Goal: Contribute content: Contribute content

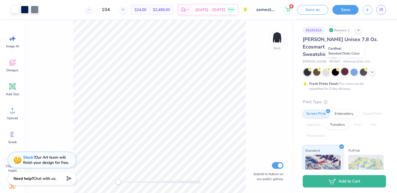
click at [345, 68] on div at bounding box center [344, 71] width 7 height 7
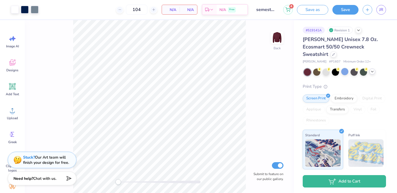
click at [371, 71] on polyline at bounding box center [372, 71] width 2 height 1
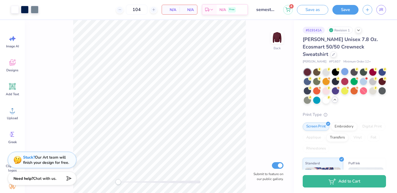
click at [378, 81] on div at bounding box center [345, 85] width 82 height 35
click at [383, 87] on div at bounding box center [382, 90] width 7 height 7
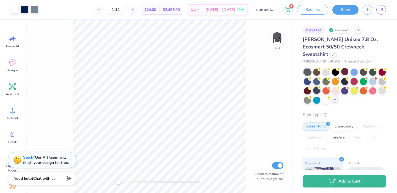
click at [314, 87] on div at bounding box center [316, 90] width 7 height 7
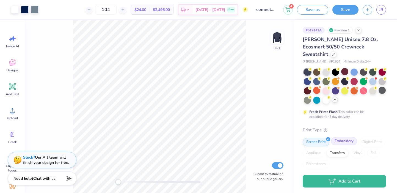
click at [343, 137] on div "Embroidery" at bounding box center [344, 141] width 26 height 8
click at [321, 137] on div "Screen Print" at bounding box center [316, 141] width 27 height 8
click at [384, 11] on link "JR" at bounding box center [381, 10] width 10 height 10
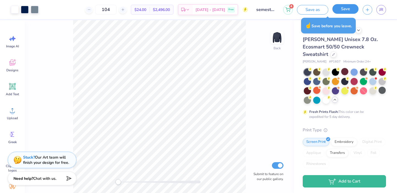
click at [350, 10] on button "Save" at bounding box center [345, 9] width 26 height 10
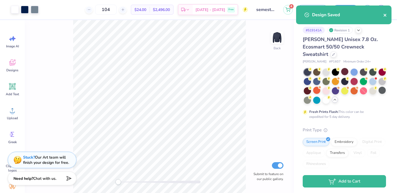
click at [386, 15] on icon "close" at bounding box center [385, 15] width 3 height 3
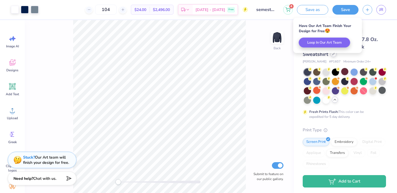
click at [372, 48] on body "Art colors 104 $24.00 Per Item $2,496.00 Total Est. Delivery Oct 7 - 10 Free De…" at bounding box center [198, 96] width 397 height 193
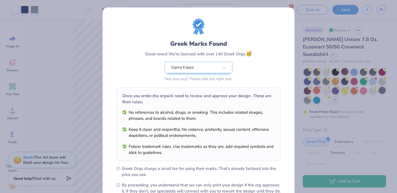
scroll to position [65, 0]
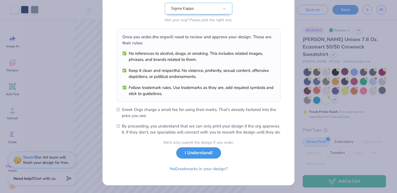
click at [203, 156] on button "I Understand!" at bounding box center [198, 152] width 45 height 11
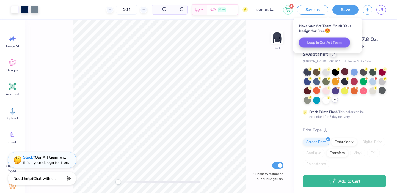
scroll to position [0, 0]
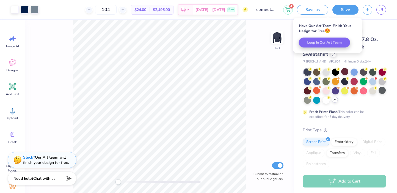
click at [386, 27] on div "# 519141A Revision 1" at bounding box center [344, 30] width 83 height 7
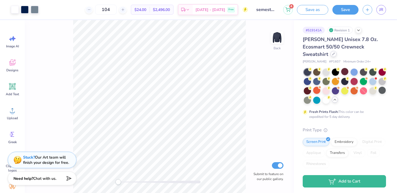
click at [335, 53] on icon at bounding box center [333, 54] width 3 height 3
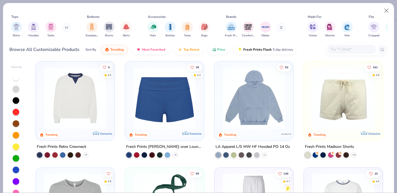
scroll to position [624, 0]
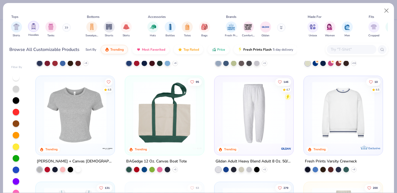
click at [32, 31] on div "filter for Hoodies" at bounding box center [33, 26] width 11 height 11
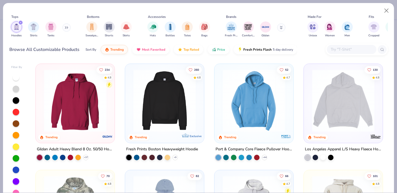
click at [155, 114] on img at bounding box center [165, 100] width 68 height 62
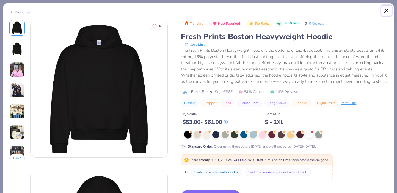
click at [385, 9] on button "Close" at bounding box center [386, 10] width 10 height 10
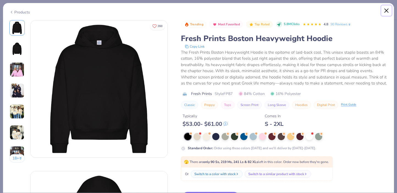
click at [385, 9] on button "Close" at bounding box center [386, 10] width 10 height 10
click at [388, 13] on button "Close" at bounding box center [386, 10] width 10 height 10
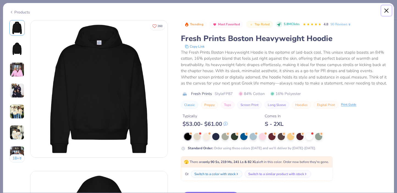
click at [388, 13] on button "Close" at bounding box center [386, 10] width 10 height 10
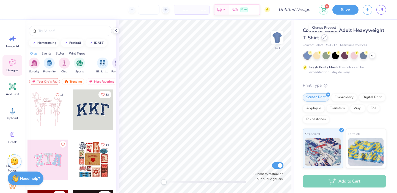
click at [324, 37] on icon at bounding box center [324, 37] width 3 height 3
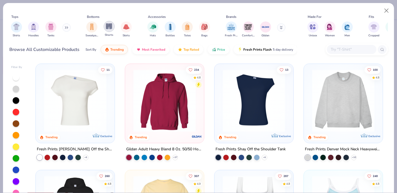
click at [111, 29] on img "filter for Shorts" at bounding box center [109, 26] width 6 height 6
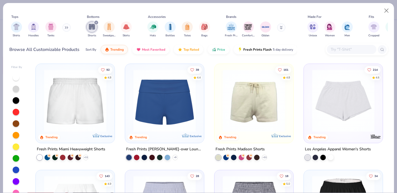
click at [373, 93] on img at bounding box center [343, 100] width 68 height 62
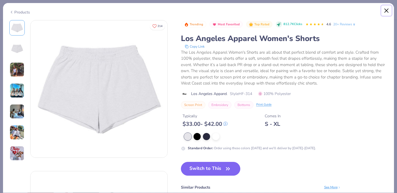
click at [386, 8] on button "Close" at bounding box center [386, 10] width 10 height 10
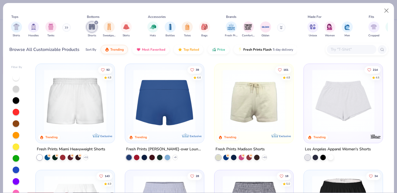
scroll to position [86, 0]
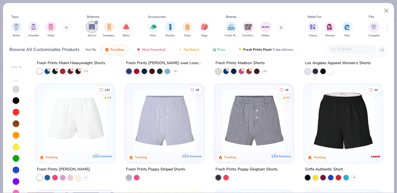
click at [151, 117] on img at bounding box center [165, 120] width 68 height 62
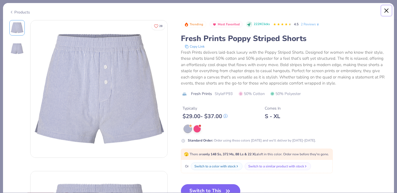
click at [388, 10] on button "Close" at bounding box center [386, 10] width 10 height 10
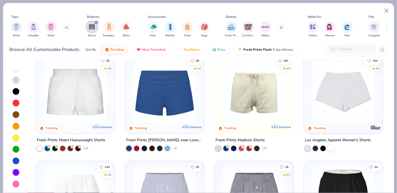
click at [94, 98] on img at bounding box center [75, 91] width 68 height 62
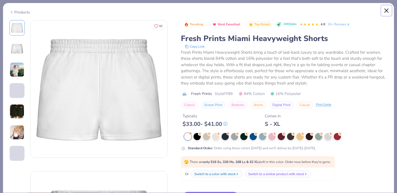
click at [387, 10] on button "Close" at bounding box center [386, 10] width 10 height 10
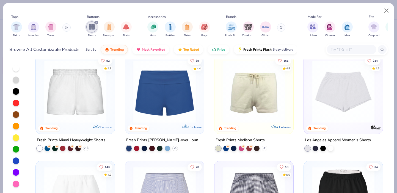
scroll to position [79, 0]
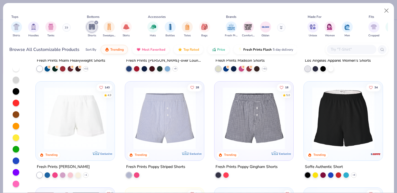
click at [84, 125] on img at bounding box center [75, 118] width 68 height 62
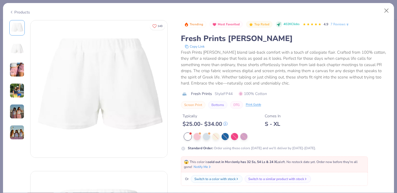
click at [18, 89] on img at bounding box center [17, 90] width 15 height 15
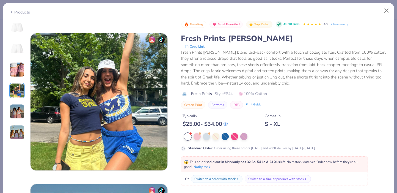
scroll to position [452, 0]
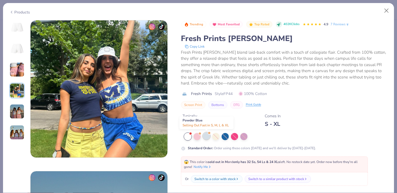
click at [207, 135] on div at bounding box center [206, 135] width 7 height 7
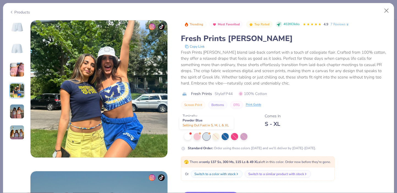
click at [204, 136] on div at bounding box center [206, 136] width 7 height 7
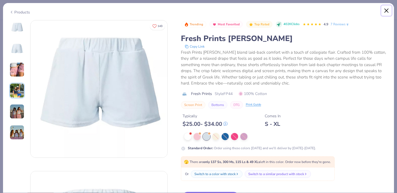
click at [386, 9] on button "Close" at bounding box center [386, 10] width 10 height 10
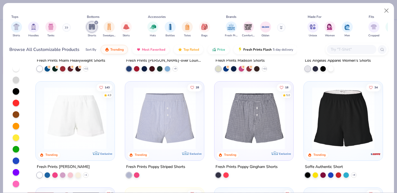
click at [350, 49] on input "text" at bounding box center [351, 49] width 42 height 6
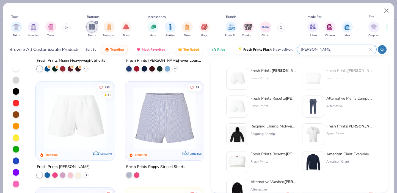
scroll to position [11, 0]
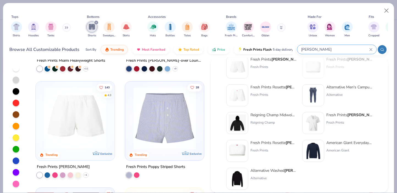
type input "terry"
click at [275, 170] on div "Alternative Washed Terry Challenger" at bounding box center [274, 170] width 46 height 6
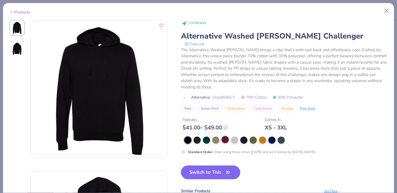
click at [223, 140] on div at bounding box center [225, 139] width 7 height 7
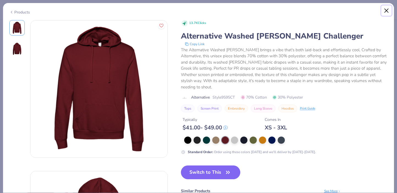
click at [390, 11] on button "Close" at bounding box center [386, 10] width 10 height 10
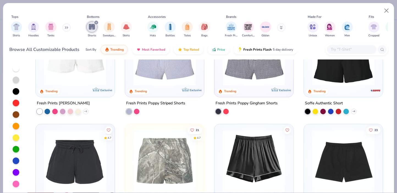
scroll to position [204, 0]
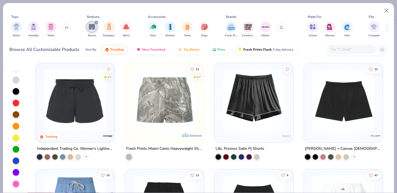
click at [335, 108] on img at bounding box center [343, 99] width 68 height 62
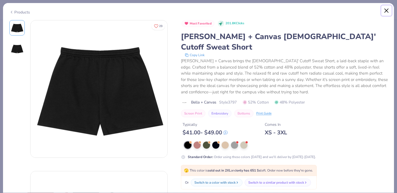
click at [386, 9] on button "Close" at bounding box center [386, 10] width 10 height 10
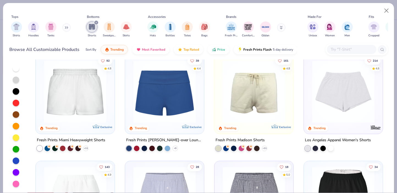
click at [342, 51] on input "text" at bounding box center [351, 49] width 42 height 6
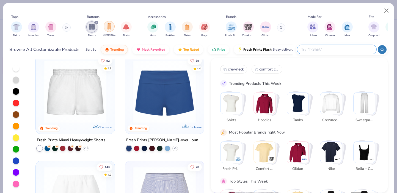
click at [110, 27] on img "filter for Sweatpants" at bounding box center [109, 26] width 6 height 6
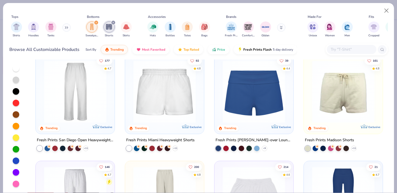
click at [350, 98] on img at bounding box center [343, 91] width 68 height 62
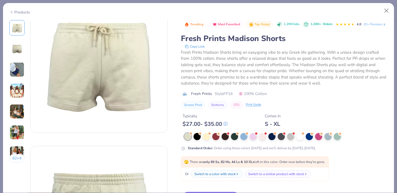
scroll to position [25, 0]
click at [388, 12] on button "Close" at bounding box center [386, 10] width 10 height 10
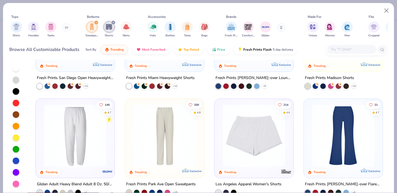
scroll to position [90, 0]
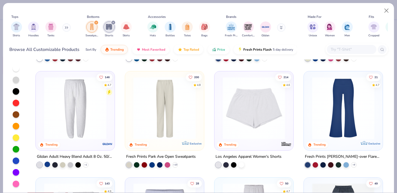
click at [48, 163] on div at bounding box center [47, 163] width 5 height 5
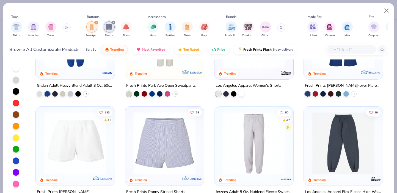
scroll to position [213, 0]
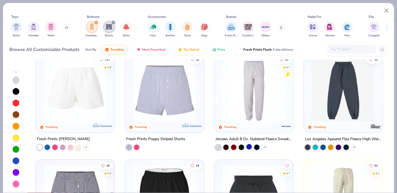
click at [249, 147] on div at bounding box center [248, 146] width 5 height 5
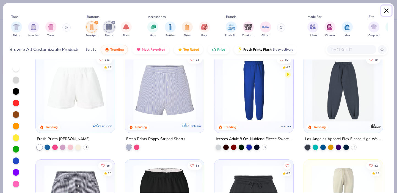
click at [388, 9] on button "Close" at bounding box center [386, 10] width 10 height 10
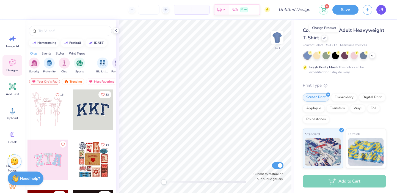
click at [383, 9] on span "JR" at bounding box center [381, 10] width 4 height 6
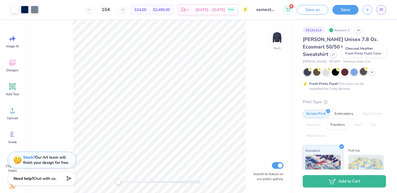
click at [362, 68] on div at bounding box center [363, 71] width 7 height 7
click at [372, 69] on icon at bounding box center [372, 71] width 4 height 4
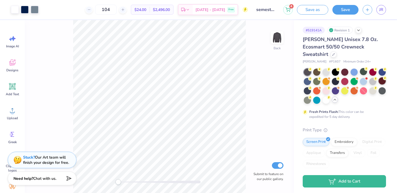
click at [382, 77] on div at bounding box center [382, 80] width 7 height 7
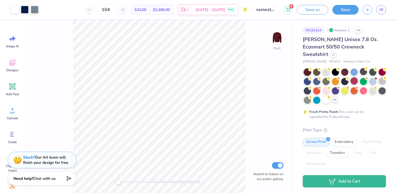
click at [354, 77] on div at bounding box center [354, 80] width 7 height 7
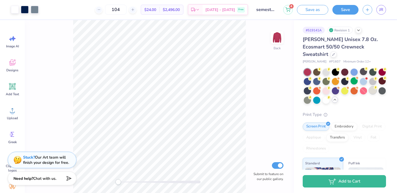
click at [373, 87] on div at bounding box center [372, 90] width 7 height 7
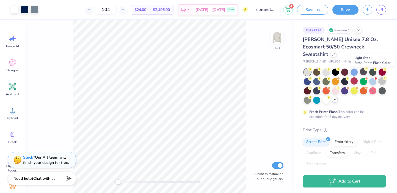
click at [379, 77] on div at bounding box center [382, 80] width 7 height 7
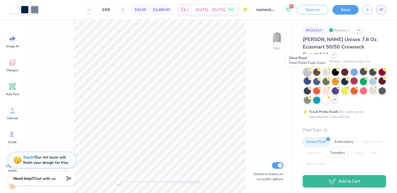
click at [309, 77] on div at bounding box center [307, 80] width 7 height 7
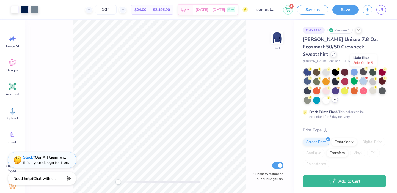
click at [364, 77] on div at bounding box center [363, 80] width 7 height 7
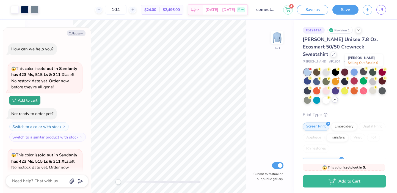
scroll to position [60, 0]
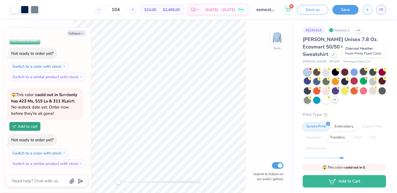
click at [361, 68] on div at bounding box center [363, 71] width 7 height 7
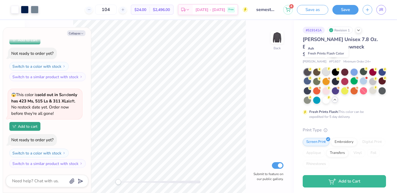
click at [324, 68] on div at bounding box center [326, 71] width 7 height 7
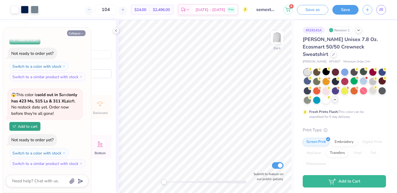
click at [79, 33] on button "Collapse" at bounding box center [76, 33] width 18 height 6
type textarea "x"
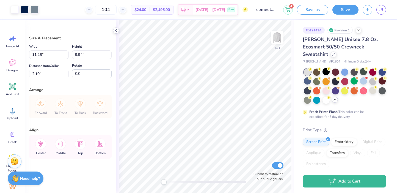
click at [117, 30] on icon at bounding box center [116, 30] width 4 height 4
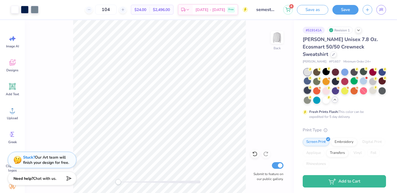
click at [309, 87] on div at bounding box center [307, 90] width 7 height 7
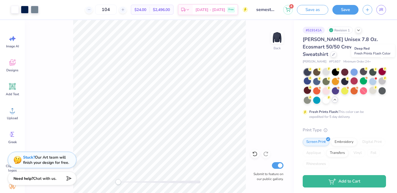
click at [382, 68] on div at bounding box center [382, 71] width 7 height 7
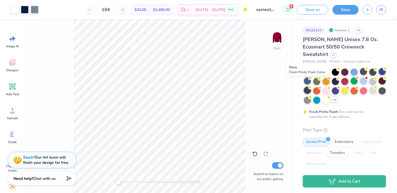
click at [309, 87] on div at bounding box center [307, 90] width 7 height 7
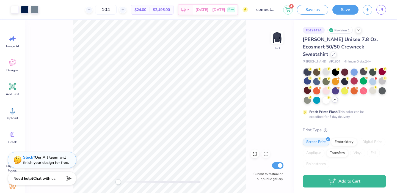
click at [355, 13] on div "Save" at bounding box center [345, 10] width 26 height 10
click at [351, 10] on button "Save" at bounding box center [345, 9] width 26 height 10
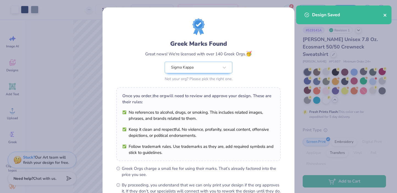
click at [386, 14] on icon "close" at bounding box center [385, 15] width 4 height 4
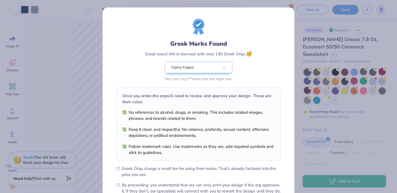
scroll to position [65, 0]
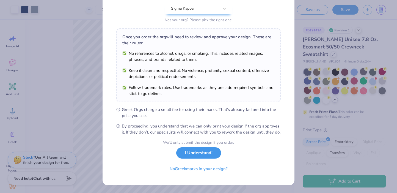
click at [200, 155] on button "I Understand!" at bounding box center [198, 152] width 45 height 11
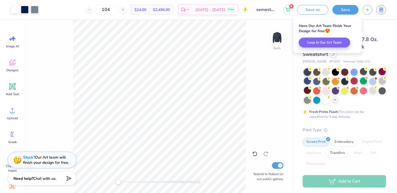
scroll to position [0, 0]
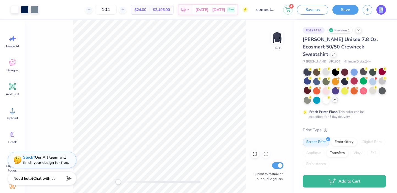
click at [378, 13] on link "JR" at bounding box center [381, 10] width 10 height 10
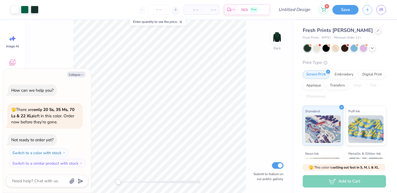
type textarea "x"
click at [156, 11] on input "number" at bounding box center [158, 10] width 21 height 10
type input "106"
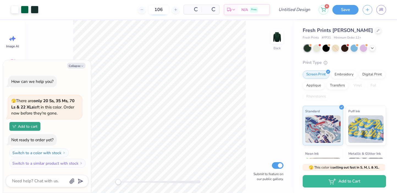
type textarea "x"
type input "106"
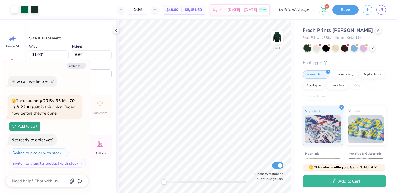
type textarea "x"
type input "8.65"
type input "5.19"
type input "4.41"
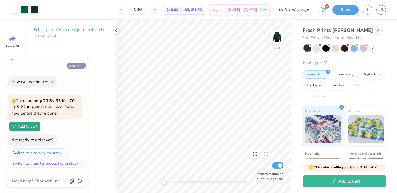
click at [82, 66] on icon "button" at bounding box center [82, 65] width 3 height 3
type textarea "x"
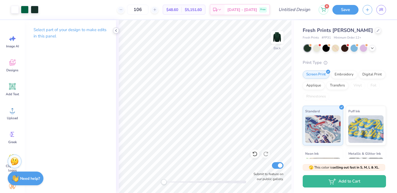
click at [116, 31] on icon at bounding box center [116, 30] width 4 height 4
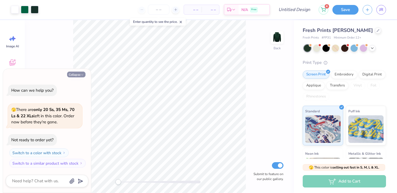
click at [78, 77] on button "Collapse" at bounding box center [76, 74] width 18 height 6
type textarea "x"
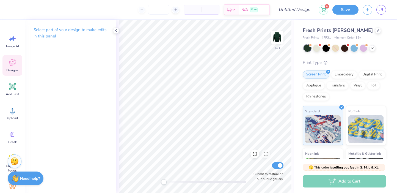
click at [11, 70] on span "Designs" at bounding box center [12, 70] width 12 height 4
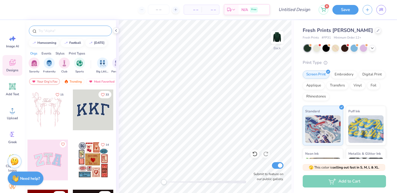
click at [46, 30] on input "text" at bounding box center [73, 30] width 70 height 5
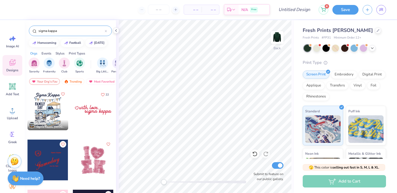
type input "sigma kappa"
click at [93, 116] on div at bounding box center [93, 109] width 41 height 41
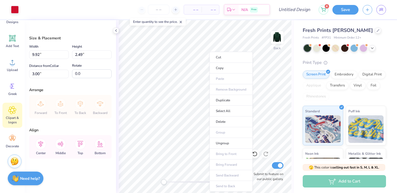
scroll to position [0, 0]
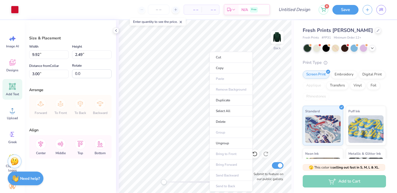
click at [12, 95] on span "Add Text" at bounding box center [12, 94] width 13 height 4
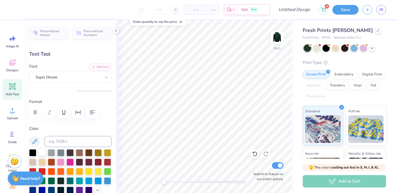
click at [42, 152] on div at bounding box center [41, 151] width 7 height 7
click at [44, 151] on div at bounding box center [41, 151] width 7 height 7
type input "7.24"
type input "1.53"
type input "3.96"
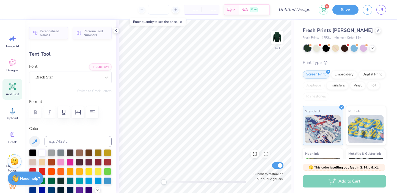
scroll to position [0, 1]
click at [42, 153] on div at bounding box center [41, 151] width 7 height 7
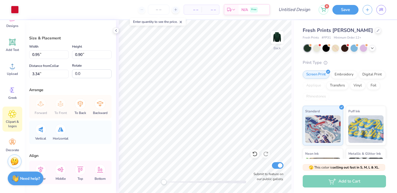
scroll to position [48, 0]
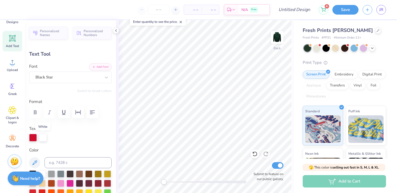
click at [43, 137] on div at bounding box center [43, 138] width 8 height 8
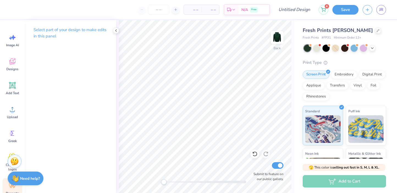
scroll to position [0, 0]
click at [13, 67] on div "Designs" at bounding box center [12, 65] width 20 height 21
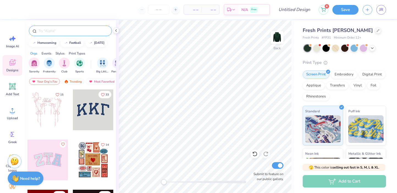
click at [66, 31] on input "text" at bounding box center [73, 30] width 70 height 5
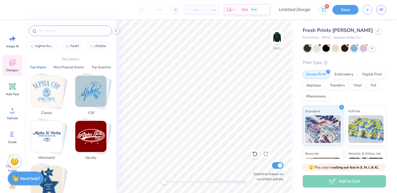
click at [48, 44] on span "sigma kappa" at bounding box center [45, 45] width 20 height 5
type input "sigma kappa"
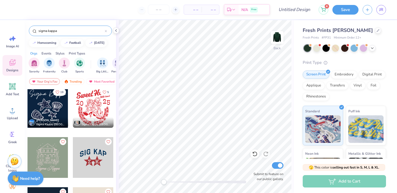
scroll to position [653, 0]
click at [371, 48] on icon at bounding box center [372, 47] width 4 height 4
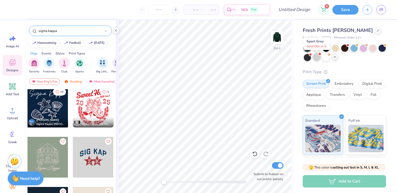
click at [319, 59] on div at bounding box center [316, 56] width 7 height 7
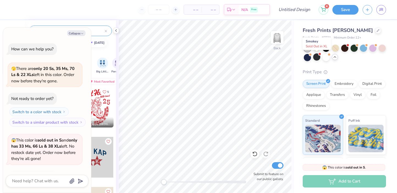
scroll to position [37, 0]
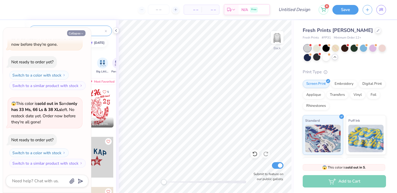
click at [81, 33] on icon "button" at bounding box center [82, 33] width 3 height 3
type textarea "x"
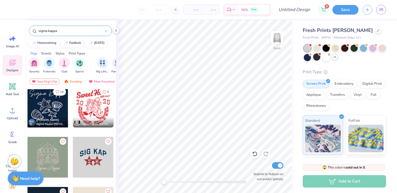
click at [95, 158] on div at bounding box center [93, 157] width 41 height 41
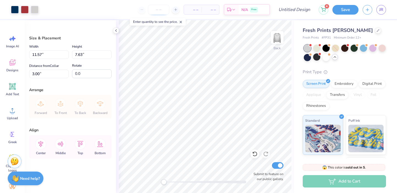
click at [155, 10] on input "number" at bounding box center [158, 10] width 21 height 10
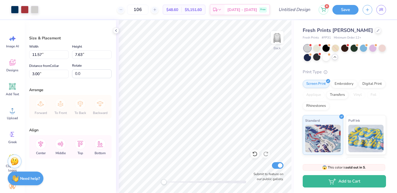
type input "106"
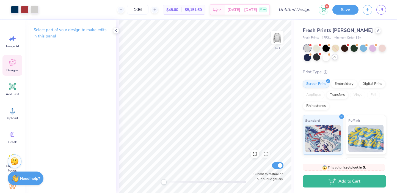
click at [12, 59] on icon at bounding box center [12, 62] width 6 height 6
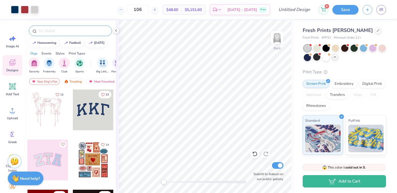
click at [65, 30] on input "text" at bounding box center [73, 30] width 70 height 5
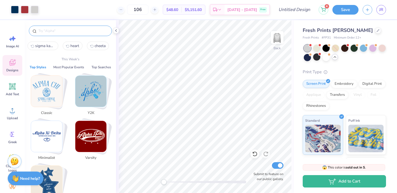
click at [49, 46] on span "sigma kappa" at bounding box center [45, 45] width 20 height 5
type input "sigma kappa"
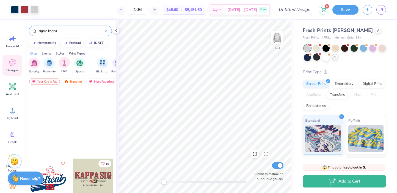
scroll to position [4715, 0]
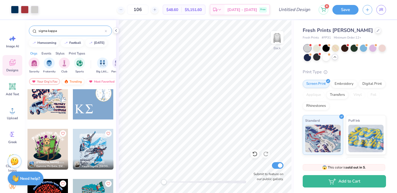
click at [74, 84] on div "Trending" at bounding box center [73, 81] width 23 height 7
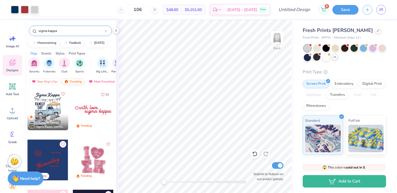
click at [74, 80] on div "Trending" at bounding box center [73, 81] width 23 height 7
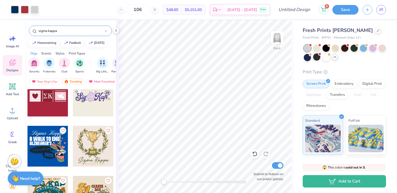
scroll to position [507, 0]
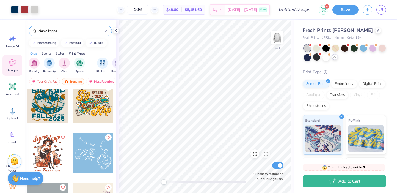
click at [106, 31] on icon at bounding box center [106, 31] width 2 height 2
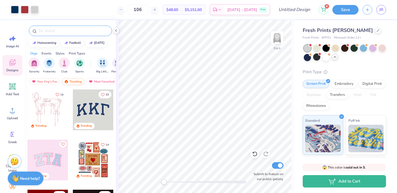
click at [74, 81] on div "Trending" at bounding box center [73, 81] width 23 height 7
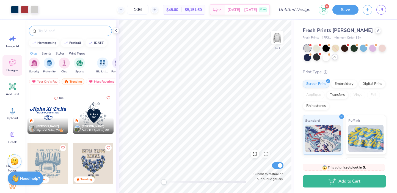
scroll to position [847, 0]
click at [73, 106] on div at bounding box center [52, 113] width 41 height 41
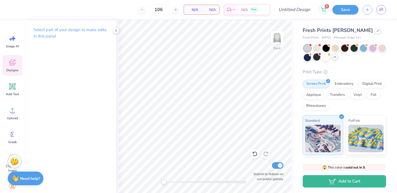
click at [12, 60] on icon at bounding box center [12, 62] width 8 height 8
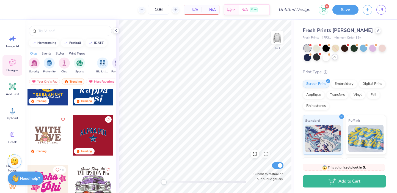
scroll to position [975, 0]
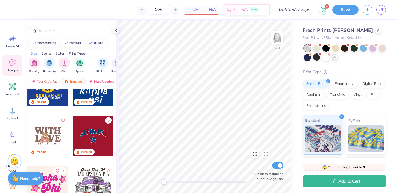
click at [97, 131] on div at bounding box center [93, 135] width 41 height 41
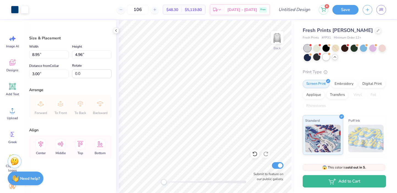
click at [326, 56] on div at bounding box center [326, 56] width 7 height 7
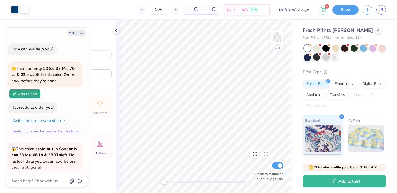
scroll to position [134, 0]
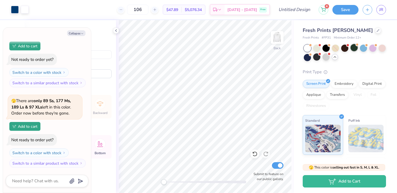
click at [353, 46] on div at bounding box center [354, 47] width 7 height 7
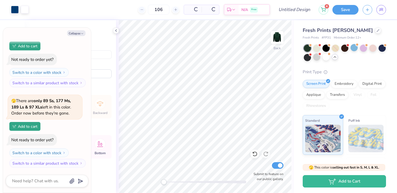
scroll to position [215, 0]
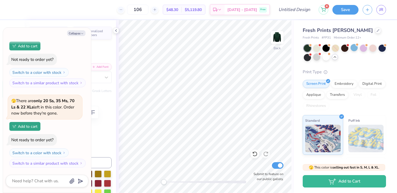
type textarea "x"
type textarea "Si Phi"
type textarea "x"
type textarea "Sig Phi"
type textarea "x"
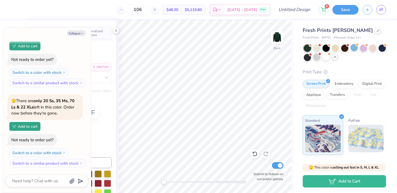
type textarea "Sigm Phi"
type textarea "x"
type textarea "Sigma Phi"
type textarea "x"
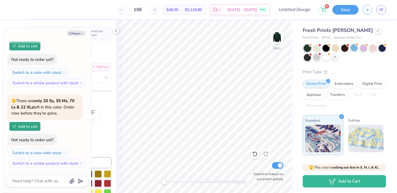
type textarea "Sigma Phi"
type textarea "x"
type textarea "Sigma [PERSON_NAME]"
type textarea "x"
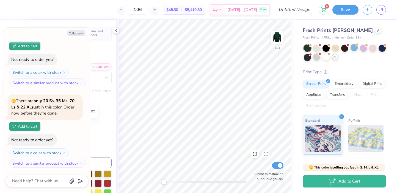
type textarea "Sigma Kappa"
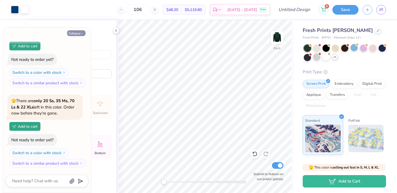
click at [78, 34] on button "Collapse" at bounding box center [76, 33] width 18 height 6
type textarea "x"
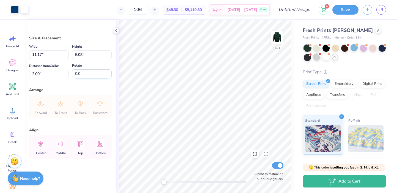
type input "3.00"
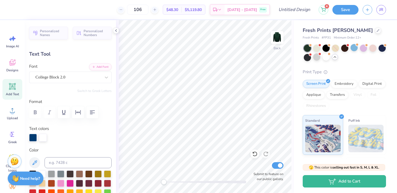
click at [42, 138] on div at bounding box center [43, 138] width 8 height 8
click at [42, 137] on div at bounding box center [43, 138] width 8 height 8
click at [45, 137] on div at bounding box center [43, 138] width 8 height 8
click at [40, 138] on div at bounding box center [43, 138] width 8 height 8
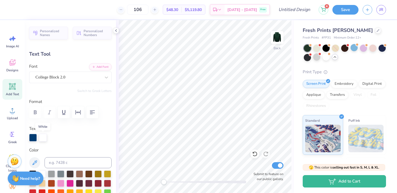
click at [40, 138] on div at bounding box center [43, 138] width 8 height 8
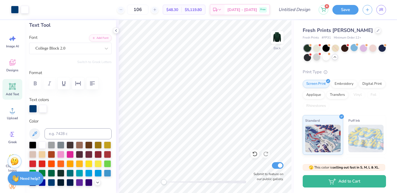
scroll to position [29, 0]
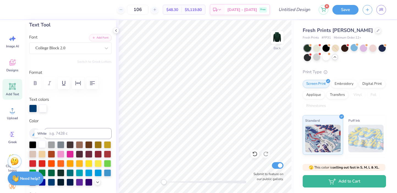
click at [41, 144] on div at bounding box center [41, 144] width 7 height 7
click at [40, 144] on div at bounding box center [41, 144] width 7 height 7
drag, startPoint x: 32, startPoint y: 108, endPoint x: 32, endPoint y: 146, distance: 37.9
click at [32, 146] on div "Personalized Names Personalized Numbers Text Tool Add Font Font College Block 2…" at bounding box center [70, 106] width 91 height 173
click at [33, 107] on div at bounding box center [33, 108] width 8 height 8
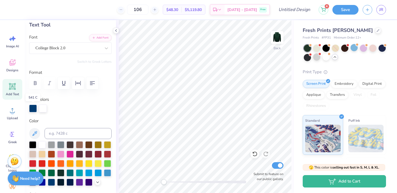
click at [34, 108] on div at bounding box center [33, 108] width 8 height 8
click at [316, 58] on div at bounding box center [316, 56] width 7 height 7
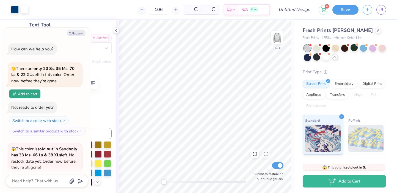
scroll to position [301, 0]
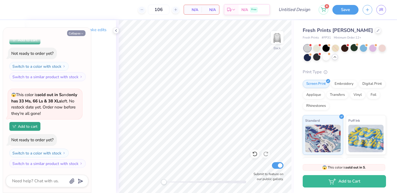
click at [78, 33] on button "Collapse" at bounding box center [76, 33] width 18 height 6
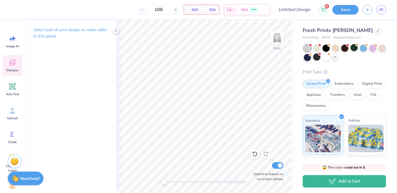
click at [14, 69] on span "Designs" at bounding box center [12, 70] width 12 height 4
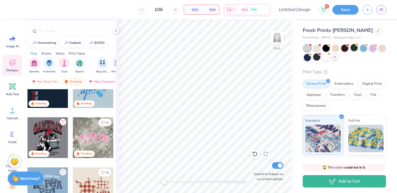
scroll to position [473, 0]
click at [372, 49] on div at bounding box center [372, 47] width 7 height 7
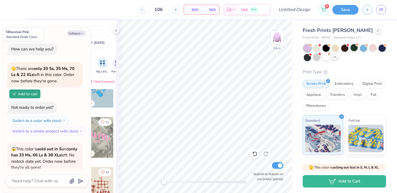
scroll to position [381, 0]
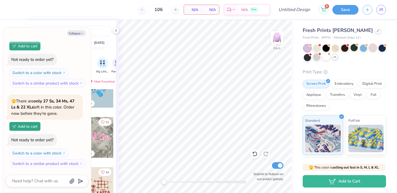
click at [375, 47] on div at bounding box center [372, 47] width 7 height 7
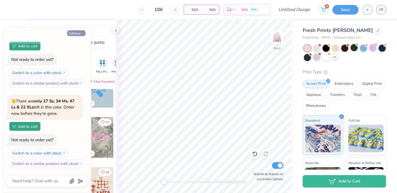
click at [77, 32] on button "Collapse" at bounding box center [76, 33] width 18 height 6
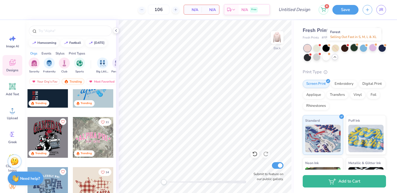
click at [355, 49] on div at bounding box center [354, 47] width 7 height 7
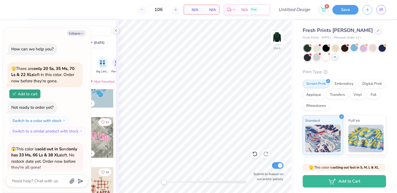
scroll to position [462, 0]
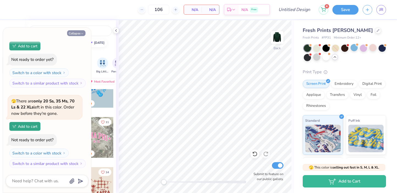
click at [76, 32] on button "Collapse" at bounding box center [76, 33] width 18 height 6
type textarea "x"
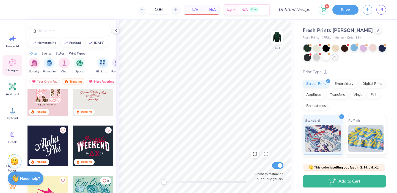
scroll to position [2720, 0]
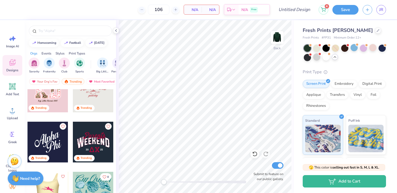
click at [48, 142] on div at bounding box center [47, 142] width 41 height 41
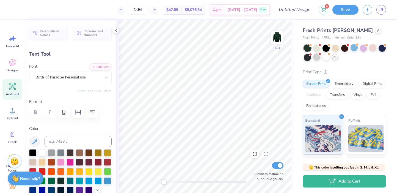
type textarea "Sigma"
type input "3.99"
type input "3.30"
type input "5.33"
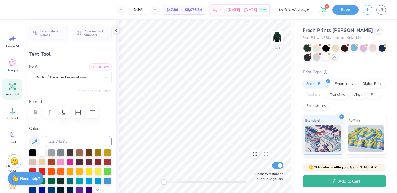
type input "-21.8"
type textarea "Kappa"
type input "0.0"
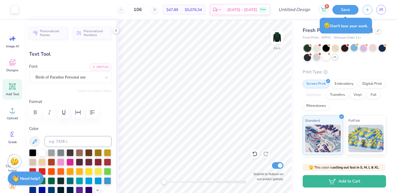
type input "6.86"
type input "3.86"
type input "4.97"
type input "0.0"
type input "5.45"
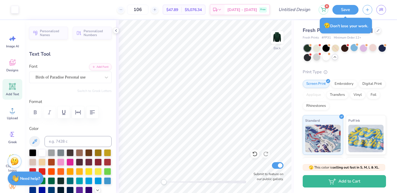
type input "0.0"
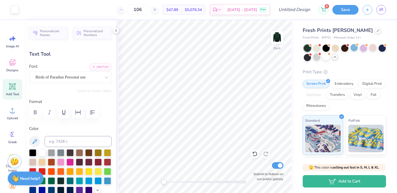
type input "5.95"
type input "0.0"
type input "6.31"
type input "0.0"
type input "6.33"
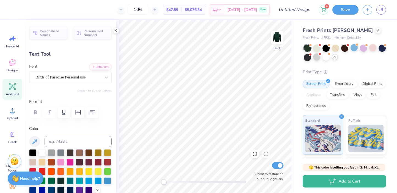
scroll to position [0, 0]
type input "0.0"
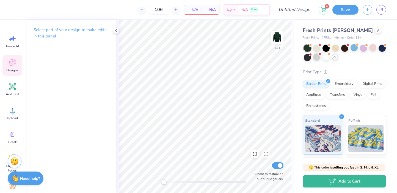
click at [11, 66] on icon at bounding box center [12, 62] width 8 height 8
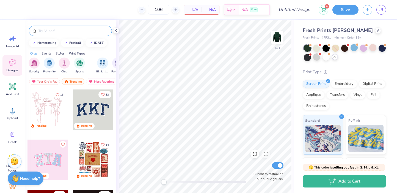
click at [64, 29] on input "text" at bounding box center [73, 30] width 70 height 5
type input "plain"
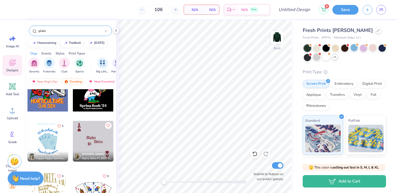
scroll to position [2033, 0]
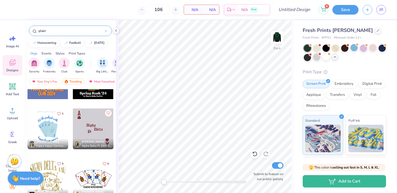
click at [106, 30] on div at bounding box center [106, 30] width 2 height 5
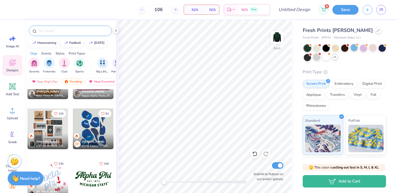
click at [99, 82] on div "Most Favorited" at bounding box center [101, 81] width 31 height 7
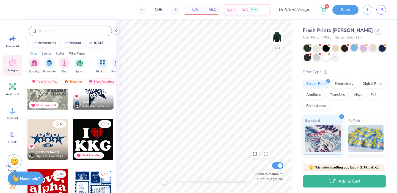
scroll to position [1539, 0]
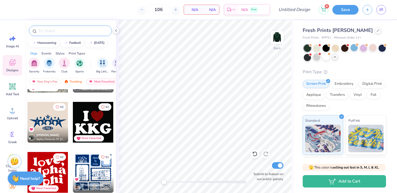
click at [49, 122] on div at bounding box center [47, 122] width 41 height 41
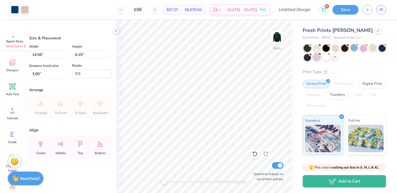
click at [319, 57] on div at bounding box center [316, 56] width 7 height 7
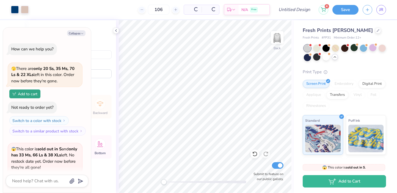
click at [317, 57] on div at bounding box center [316, 56] width 7 height 7
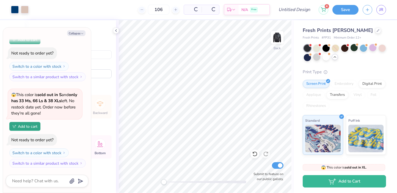
scroll to position [635, 0]
click at [316, 57] on div at bounding box center [316, 56] width 7 height 7
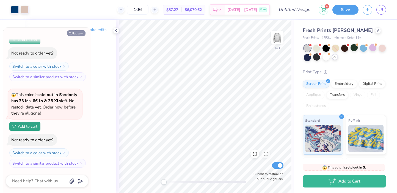
click at [81, 34] on icon "button" at bounding box center [82, 33] width 3 height 3
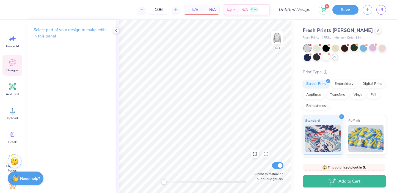
click at [8, 67] on div "Designs" at bounding box center [12, 65] width 20 height 21
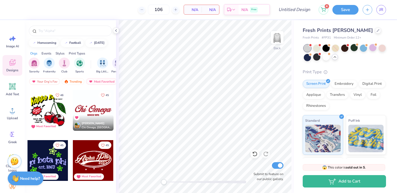
scroll to position [2552, 0]
click at [103, 106] on div at bounding box center [93, 110] width 41 height 41
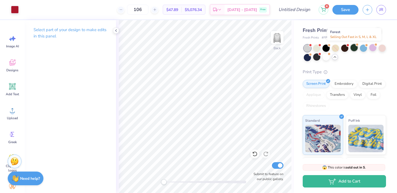
click at [353, 48] on div at bounding box center [354, 47] width 7 height 7
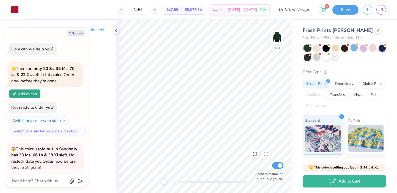
scroll to position [802, 0]
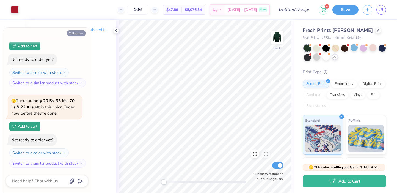
click at [81, 33] on icon "button" at bounding box center [82, 33] width 3 height 3
type textarea "x"
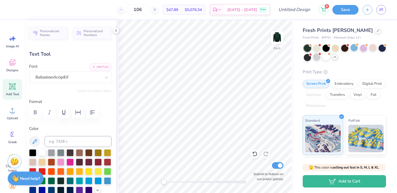
click at [41, 153] on div at bounding box center [41, 151] width 7 height 7
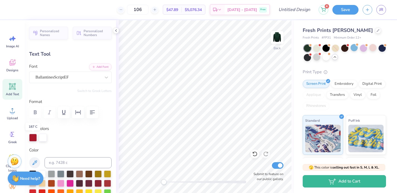
click at [33, 136] on div at bounding box center [33, 138] width 8 height 8
click at [41, 136] on div at bounding box center [43, 138] width 8 height 8
click at [42, 170] on div at bounding box center [41, 173] width 7 height 7
click at [42, 137] on div at bounding box center [43, 138] width 8 height 8
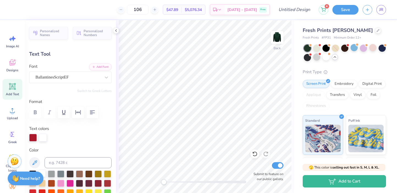
scroll to position [21, 0]
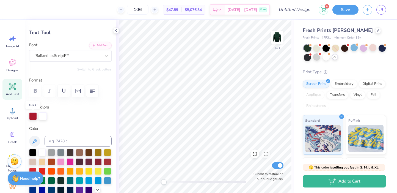
click at [35, 115] on div at bounding box center [33, 116] width 8 height 8
click at [38, 152] on div at bounding box center [41, 151] width 7 height 7
click at [254, 153] on icon at bounding box center [253, 152] width 1 height 1
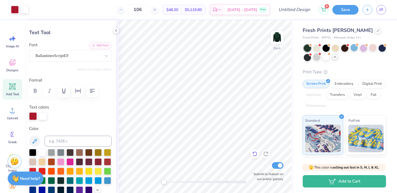
click at [254, 153] on icon at bounding box center [253, 152] width 1 height 1
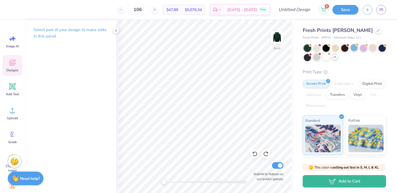
click at [12, 67] on div "Designs" at bounding box center [12, 65] width 20 height 21
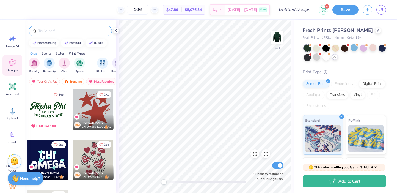
click at [48, 29] on input "text" at bounding box center [73, 30] width 70 height 5
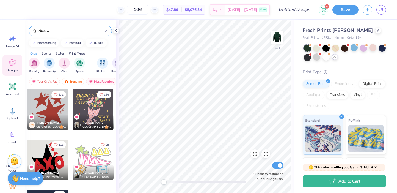
click at [54, 26] on div "simplw" at bounding box center [70, 31] width 83 height 10
click at [52, 31] on input "simplw" at bounding box center [71, 30] width 67 height 5
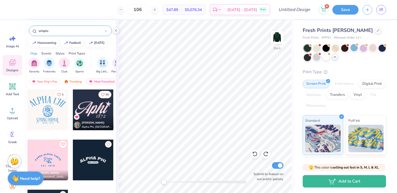
type input "simple"
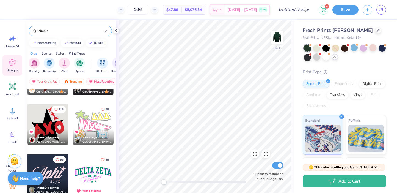
scroll to position [0, 0]
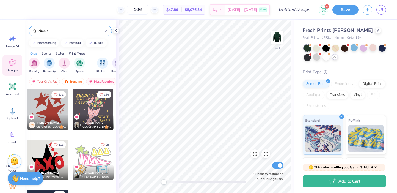
click at [54, 111] on div at bounding box center [47, 109] width 41 height 41
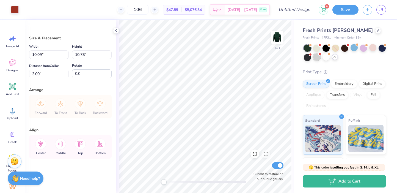
click at [316, 57] on div at bounding box center [316, 56] width 7 height 7
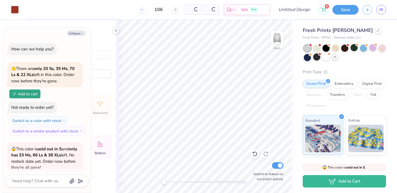
scroll to position [888, 0]
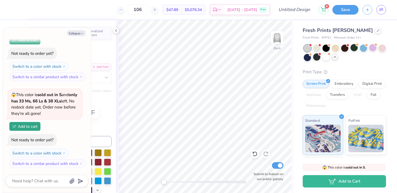
type textarea "x"
type textarea "Si Omega"
type textarea "x"
type textarea "Sig Omega"
type textarea "x"
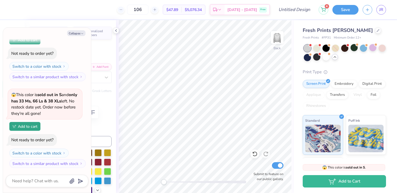
scroll to position [0, 0]
type textarea "Sigma Omega"
type textarea "x"
type textarea "Sigma Omega"
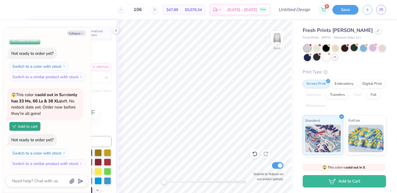
type textarea "x"
type textarea "Sigma K"
type textarea "x"
type textarea "Sigma [PERSON_NAME]"
type textarea "x"
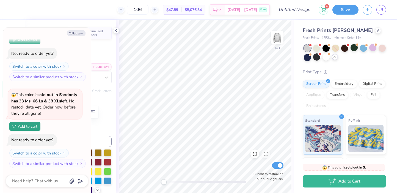
type textarea "Sigma Kappa"
type textarea "x"
type input "0.0"
type textarea "x"
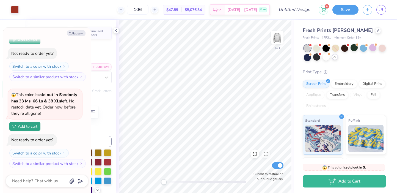
type input "5.62"
type input "1.95"
type input "9.29"
type input "11.5"
type textarea "x"
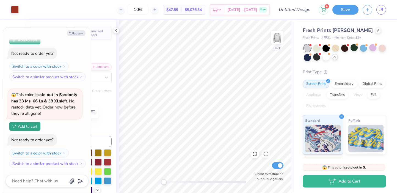
type input "0.0"
type textarea "x"
type input "9.06"
type input "11.5"
type textarea "x"
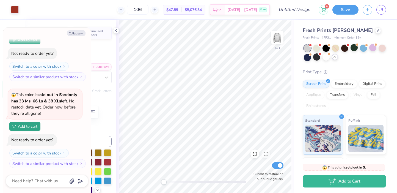
type input "0.0"
type textarea "x"
type input "9.05"
type input "11.5"
type textarea "x"
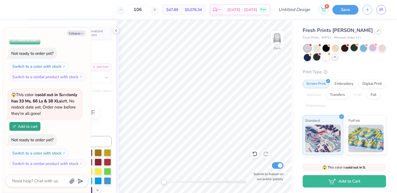
type textarea "Sigma Kappa"
type textarea "x"
type input "0.0"
type textarea "x"
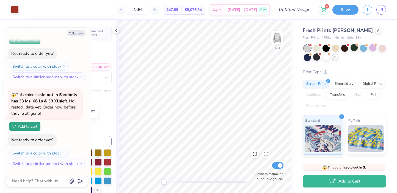
type input "2.99"
type input "2.19"
type input "8.67"
type input "11.5"
type textarea "x"
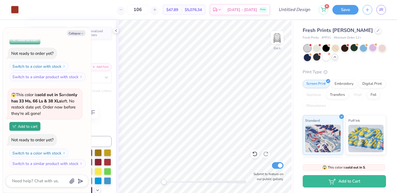
type input "0.0"
type textarea "x"
type input "2.92"
type input "1.14"
type input "3.14"
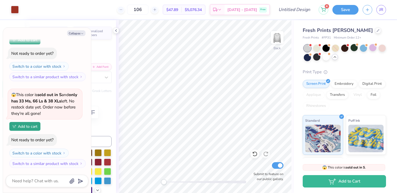
type input "-10.8"
type textarea "x"
type textarea "ka"
type textarea "x"
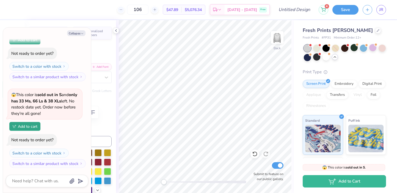
type textarea "kap"
type textarea "x"
type textarea "[PERSON_NAME]"
type textarea "x"
type textarea "kappa"
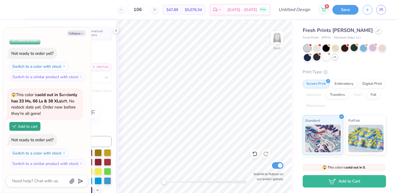
scroll to position [0, 0]
type textarea "x"
type textarea "kappa g"
type textarea "x"
type textarea "kappa gamma"
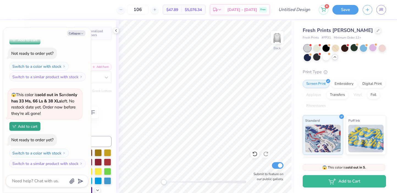
scroll to position [0, 1]
type textarea "x"
type input "0.0"
type textarea "x"
type input "1.38"
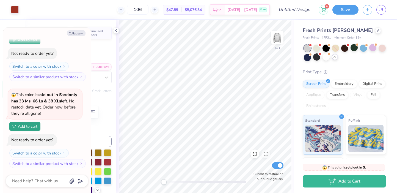
type input "1.86"
type input "7.82"
type input "-48.5"
type textarea "x"
type textarea "est 1"
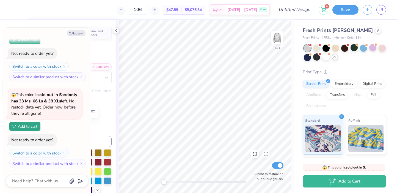
type textarea "x"
type textarea "est 18"
type textarea "x"
type textarea "est 187"
type textarea "x"
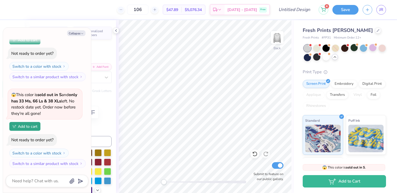
type textarea "est 1874"
type textarea "x"
type input "0.0"
click at [79, 32] on button "Collapse" at bounding box center [76, 33] width 18 height 6
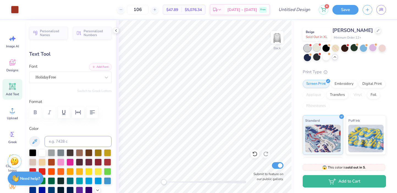
click at [316, 46] on div at bounding box center [316, 47] width 7 height 7
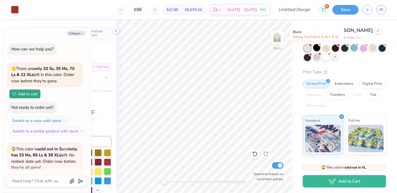
scroll to position [975, 0]
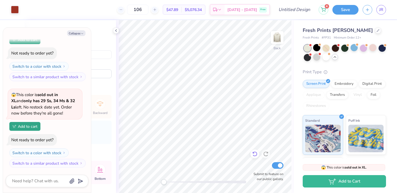
click at [254, 153] on icon at bounding box center [253, 152] width 1 height 1
click at [318, 58] on div at bounding box center [316, 56] width 7 height 7
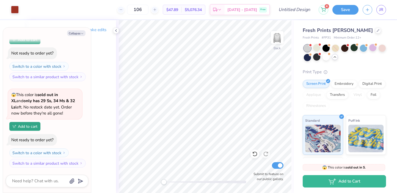
scroll to position [1061, 0]
type textarea "x"
type input "1.98"
type textarea "x"
type input "3.00"
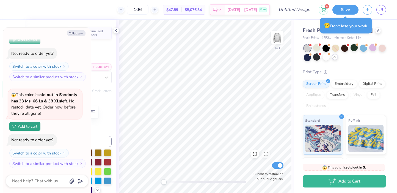
type textarea "x"
type input "0.0"
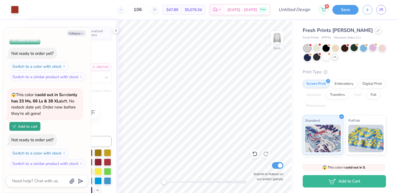
type textarea "x"
type input "-10.8"
type textarea "x"
type input "0.0"
type textarea "x"
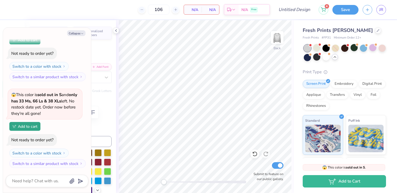
type input "0.0"
click at [79, 32] on button "Collapse" at bounding box center [76, 33] width 18 height 6
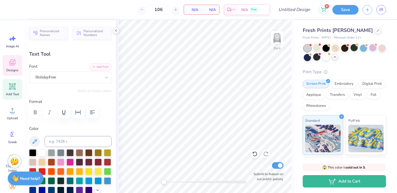
click at [10, 61] on icon at bounding box center [12, 63] width 5 height 4
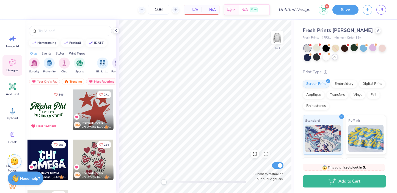
click at [51, 111] on div at bounding box center [47, 109] width 41 height 41
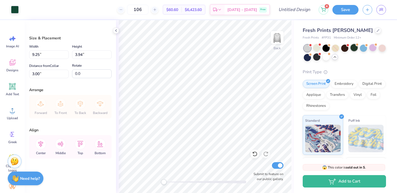
click at [354, 47] on div at bounding box center [354, 47] width 7 height 7
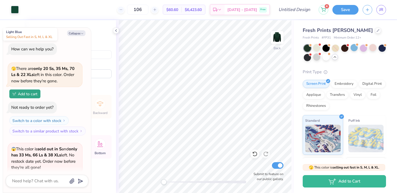
scroll to position [1141, 0]
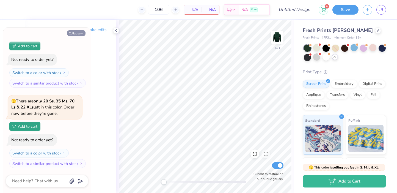
click at [73, 33] on button "Collapse" at bounding box center [76, 33] width 18 height 6
type textarea "x"
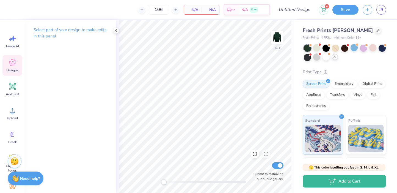
click at [12, 67] on div "Designs" at bounding box center [12, 65] width 20 height 21
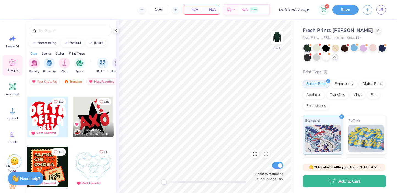
scroll to position [449, 0]
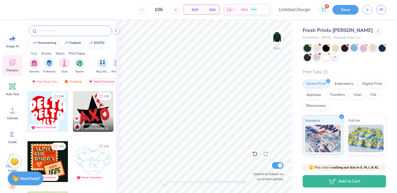
click at [57, 31] on input "text" at bounding box center [73, 30] width 70 height 5
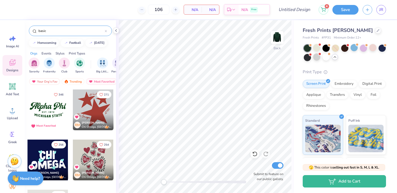
type input "basic"
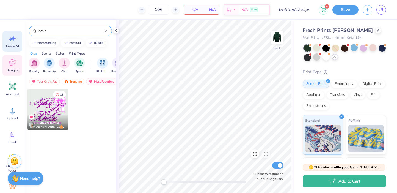
drag, startPoint x: 62, startPoint y: 31, endPoint x: 5, endPoint y: 31, distance: 56.4
click at [5, 31] on div "106 N/A Per Item N/A Total Est. Delivery N/A Free Design Title 4 Save JR Image …" at bounding box center [198, 96] width 397 height 193
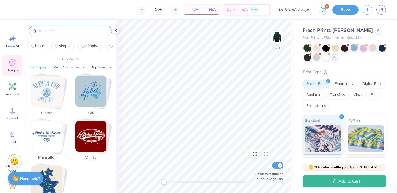
click at [45, 66] on button "Top Styles" at bounding box center [38, 66] width 20 height 5
click at [52, 93] on img "Stack Card Button Classic" at bounding box center [46, 91] width 31 height 31
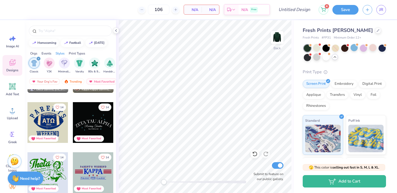
scroll to position [2232, 0]
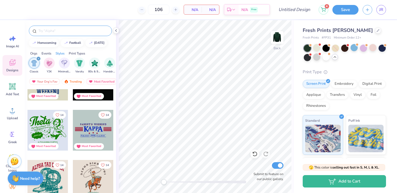
click at [57, 32] on input "text" at bounding box center [73, 30] width 70 height 5
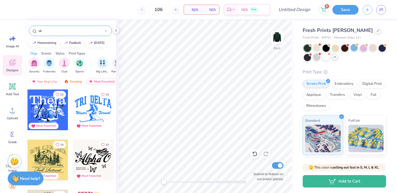
drag, startPoint x: 56, startPoint y: 33, endPoint x: 38, endPoint y: 33, distance: 18.1
click at [38, 33] on input "sk" at bounding box center [71, 30] width 67 height 5
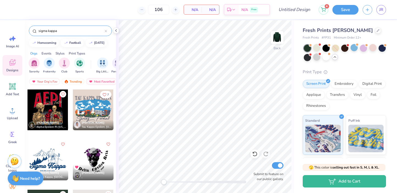
type input "sigma kappa"
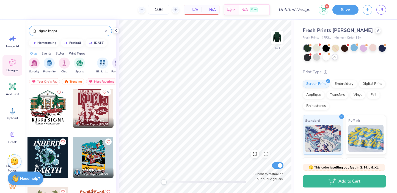
scroll to position [52, 0]
click at [51, 81] on div "Your Org's Fav" at bounding box center [44, 81] width 31 height 7
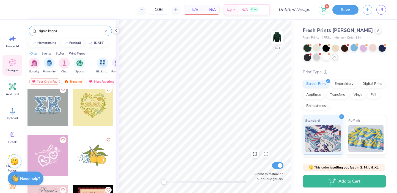
scroll to position [253, 0]
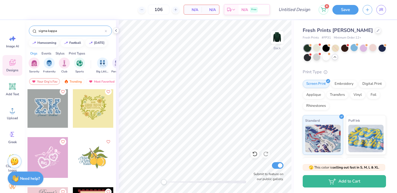
click at [51, 106] on div at bounding box center [47, 107] width 41 height 41
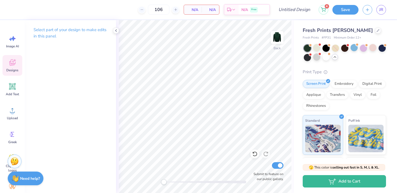
click at [16, 67] on div "Designs" at bounding box center [12, 65] width 20 height 21
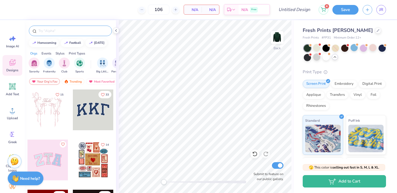
click at [61, 34] on div at bounding box center [70, 31] width 83 height 10
click at [57, 30] on input "text" at bounding box center [73, 30] width 70 height 5
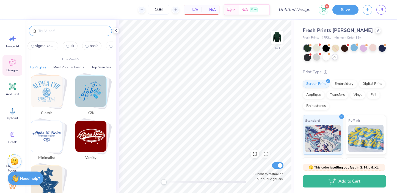
click at [51, 49] on button "sigma kappa" at bounding box center [42, 46] width 31 height 9
type input "sigma kappa"
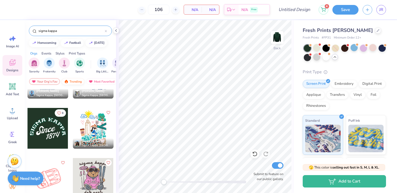
scroll to position [245, 0]
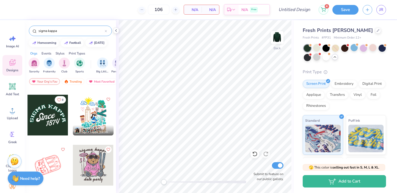
click at [49, 112] on div at bounding box center [47, 115] width 41 height 41
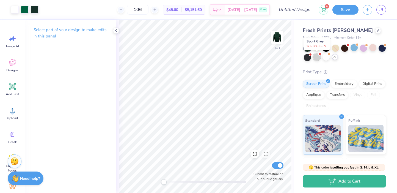
click at [315, 57] on div at bounding box center [316, 56] width 7 height 7
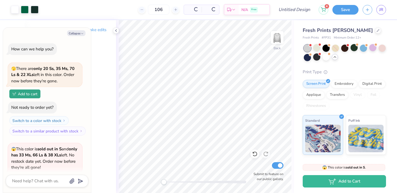
scroll to position [1228, 0]
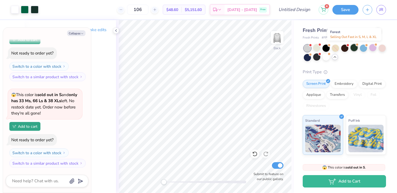
click at [353, 51] on div at bounding box center [354, 47] width 7 height 7
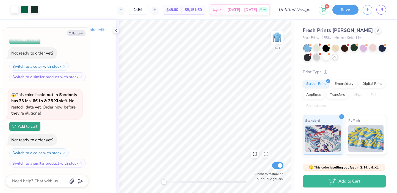
scroll to position [1388, 0]
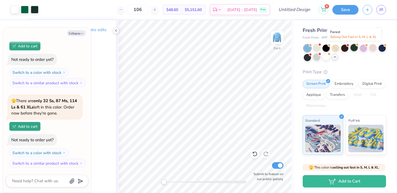
click at [354, 46] on div at bounding box center [354, 47] width 7 height 7
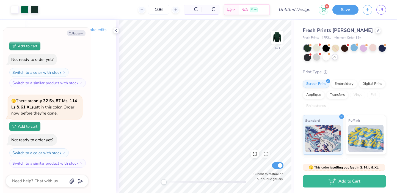
type textarea "x"
click at [295, 8] on input "Design Title" at bounding box center [301, 9] width 27 height 11
type input "semester merch"
click at [347, 12] on button "Save" at bounding box center [345, 9] width 26 height 10
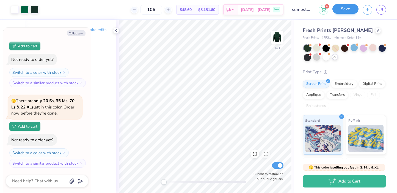
scroll to position [1301, 0]
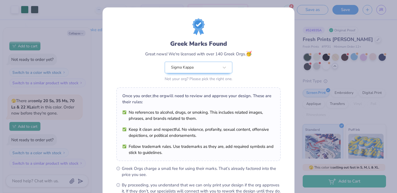
scroll to position [65, 0]
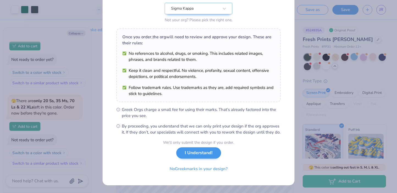
click at [205, 159] on div "We’ll only submit the design if you order. I Understand! No Greek marks in your…" at bounding box center [198, 156] width 71 height 35
click at [205, 155] on button "I Understand!" at bounding box center [198, 152] width 45 height 11
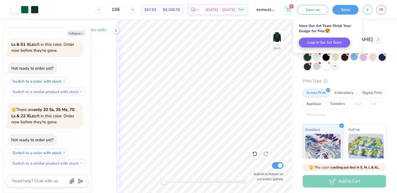
scroll to position [1469, 0]
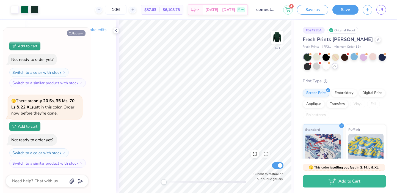
click at [78, 31] on button "Collapse" at bounding box center [76, 33] width 18 height 6
type textarea "x"
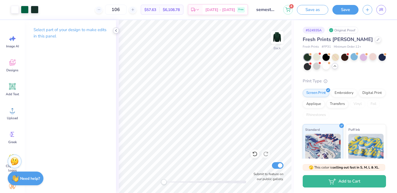
click at [115, 30] on icon at bounding box center [116, 30] width 4 height 4
